Goal: Transaction & Acquisition: Obtain resource

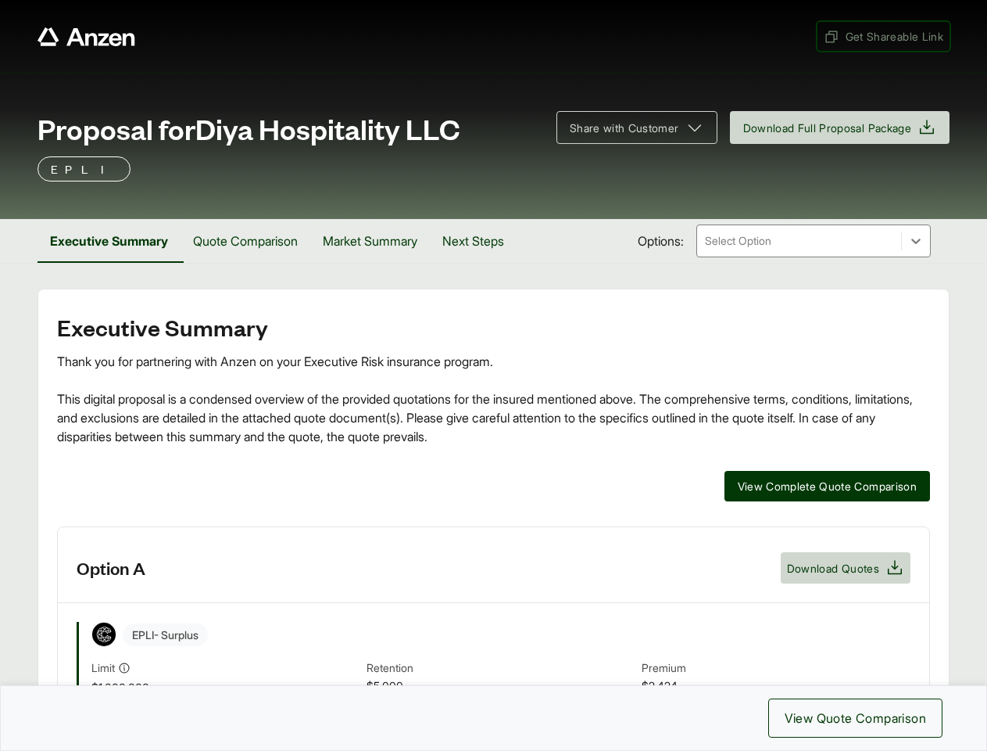
click at [882, 36] on span "Get Shareable Link" at bounding box center [884, 36] width 120 height 16
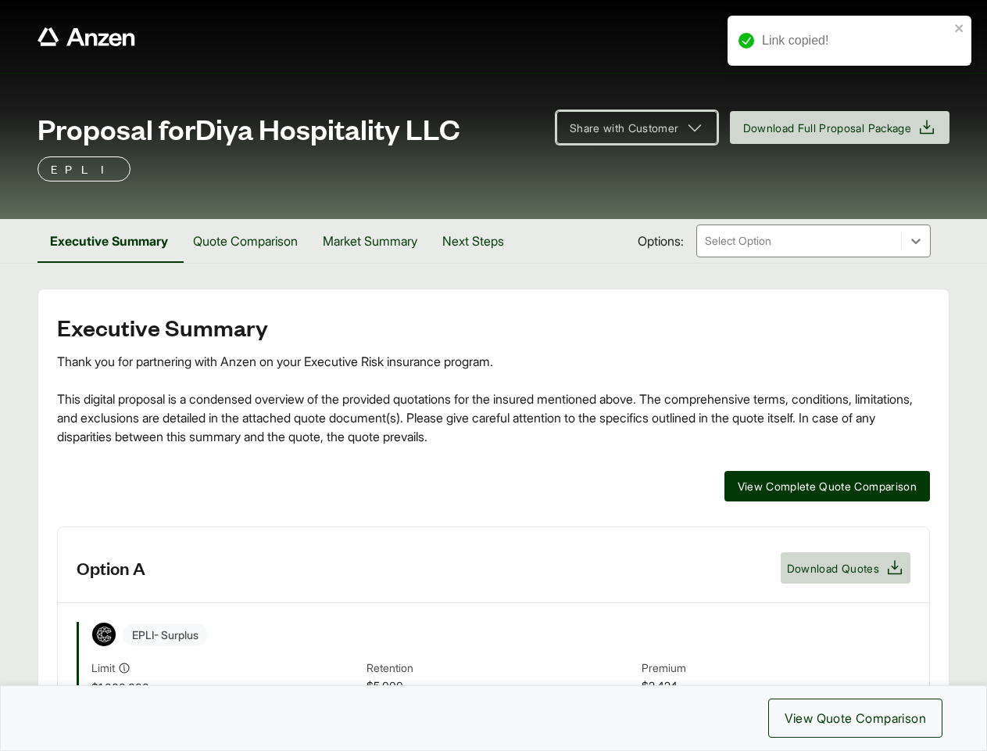
click at [629, 127] on span "Share with Customer" at bounding box center [624, 128] width 109 height 16
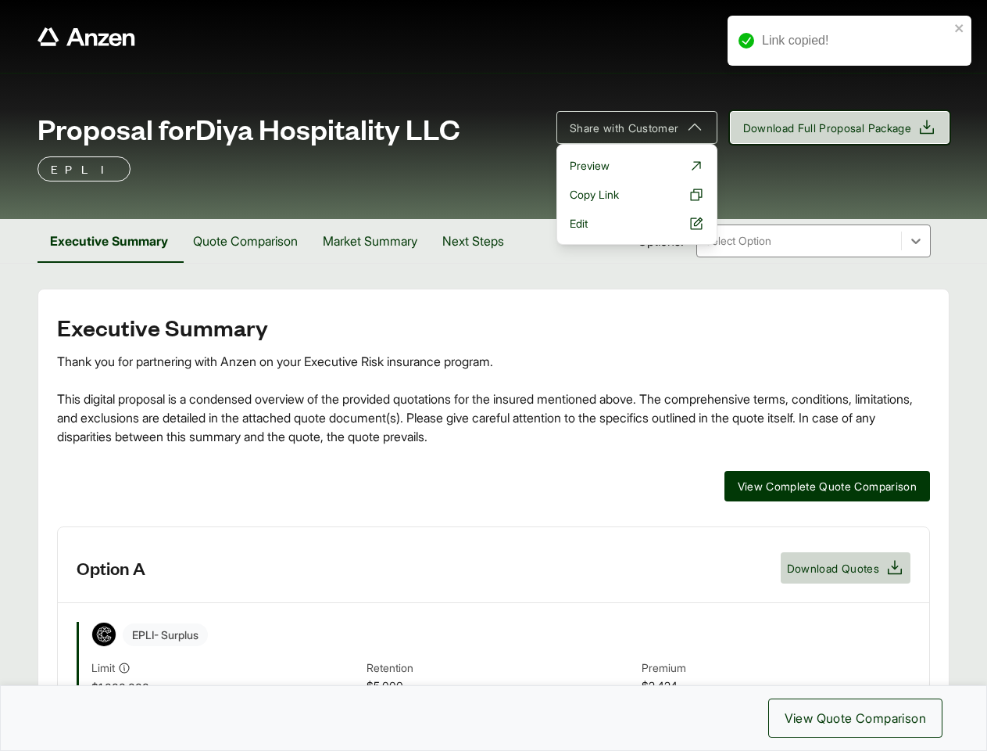
click at [837, 127] on span "Download Full Proposal Package" at bounding box center [828, 128] width 169 height 16
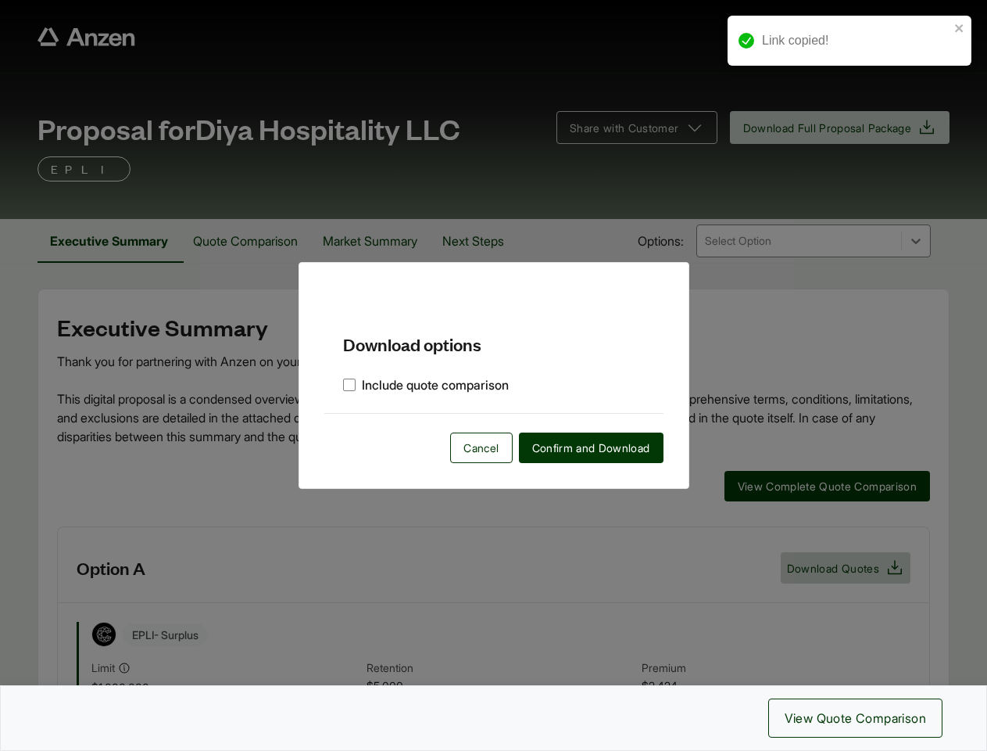
click at [110, 241] on div "Download options Include quote comparison Cancel Confirm and Download" at bounding box center [493, 375] width 987 height 751
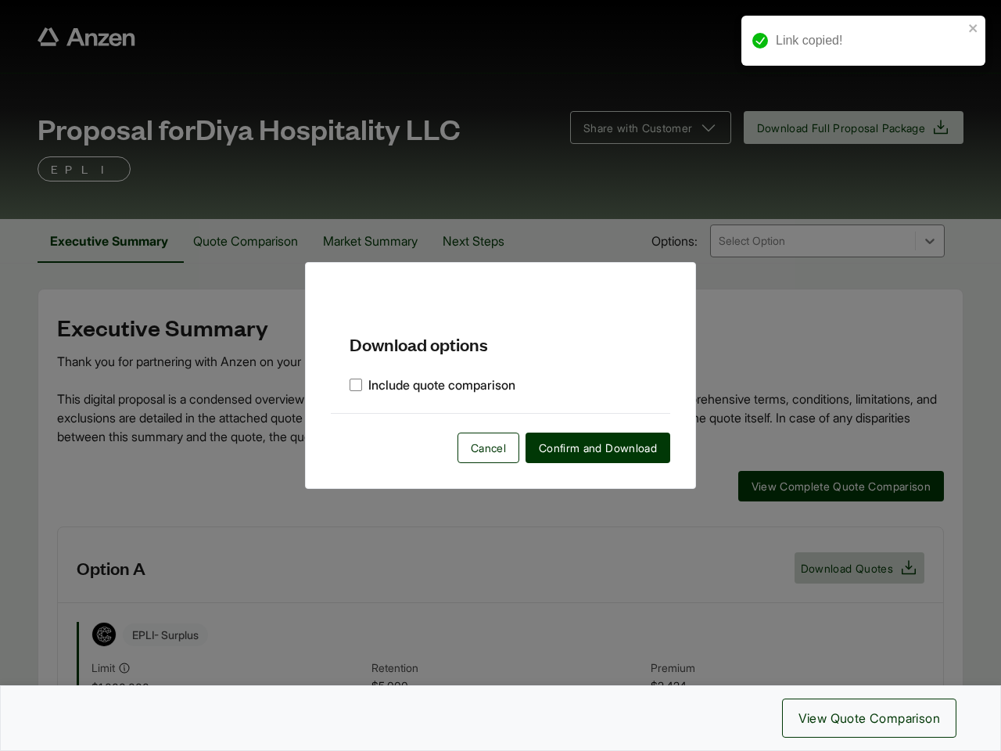
click at [251, 241] on div "Download options Include quote comparison Cancel Confirm and Download" at bounding box center [500, 375] width 1001 height 751
click at [381, 241] on div "Download options Include quote comparison Cancel Confirm and Download" at bounding box center [500, 375] width 1001 height 751
click at [487, 241] on div "Download options Include quote comparison Cancel Confirm and Download" at bounding box center [500, 375] width 1001 height 751
click at [825, 486] on div "Download options Include quote comparison Cancel Confirm and Download" at bounding box center [500, 375] width 1001 height 751
click at [493, 638] on div "Download options Include quote comparison Cancel Confirm and Download" at bounding box center [500, 375] width 1001 height 751
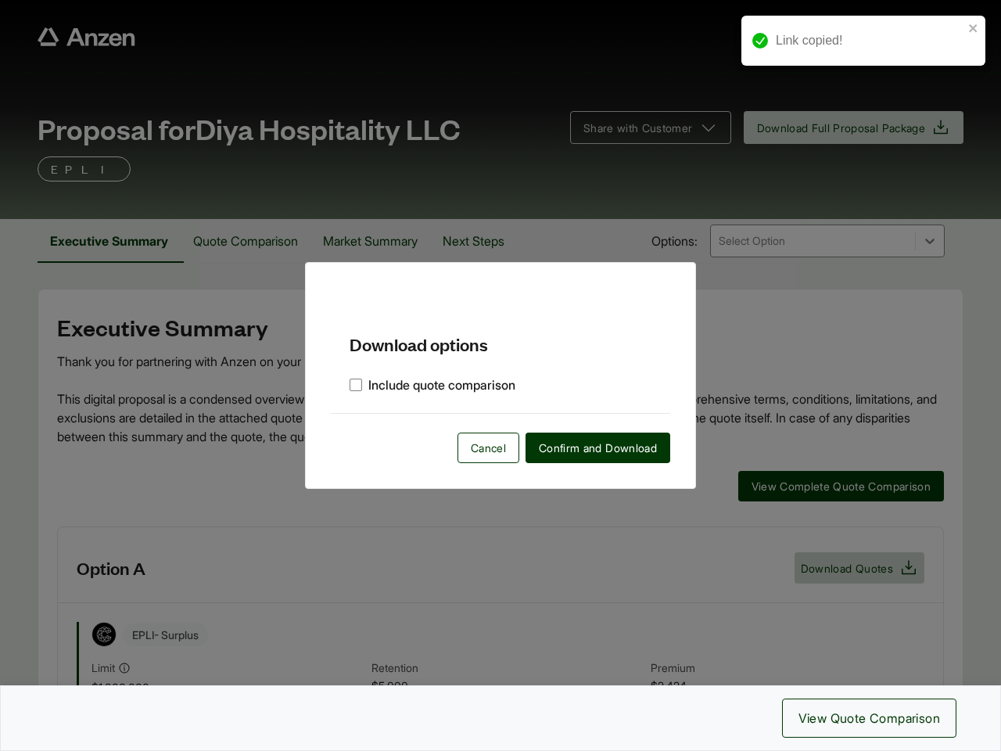
click at [844, 568] on div "Download options Include quote comparison Cancel Confirm and Download" at bounding box center [500, 375] width 1001 height 751
